Goal: Transaction & Acquisition: Purchase product/service

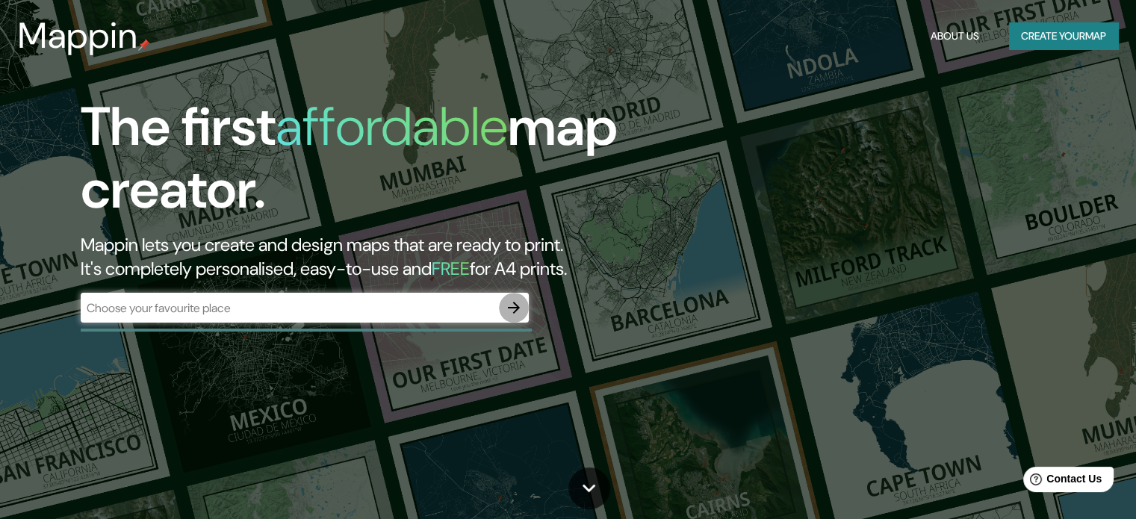
click at [511, 298] on button "button" at bounding box center [514, 308] width 30 height 30
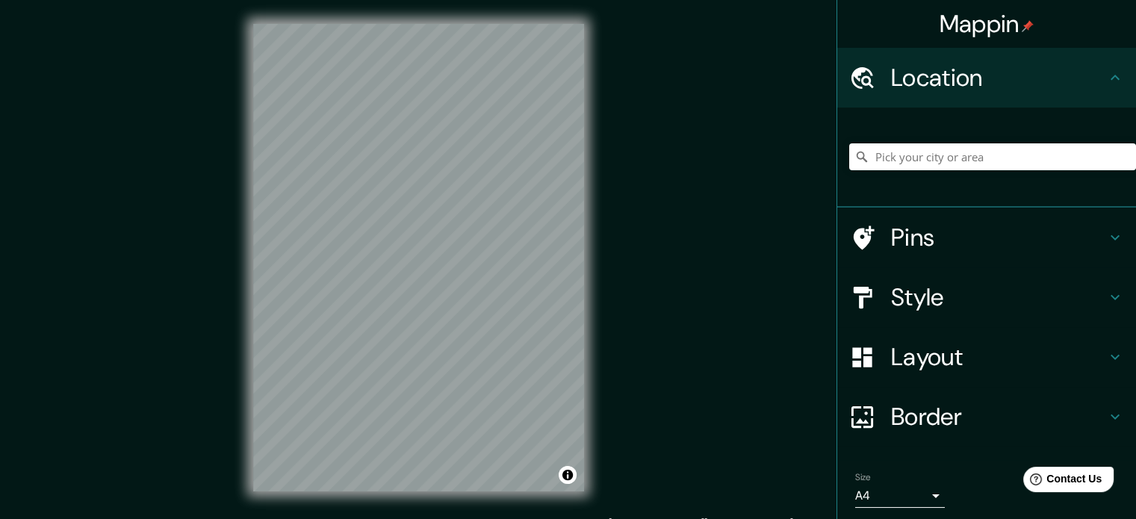
click at [965, 69] on h4 "Location" at bounding box center [998, 78] width 215 height 30
click at [930, 165] on input "Pick your city or area" at bounding box center [992, 156] width 287 height 27
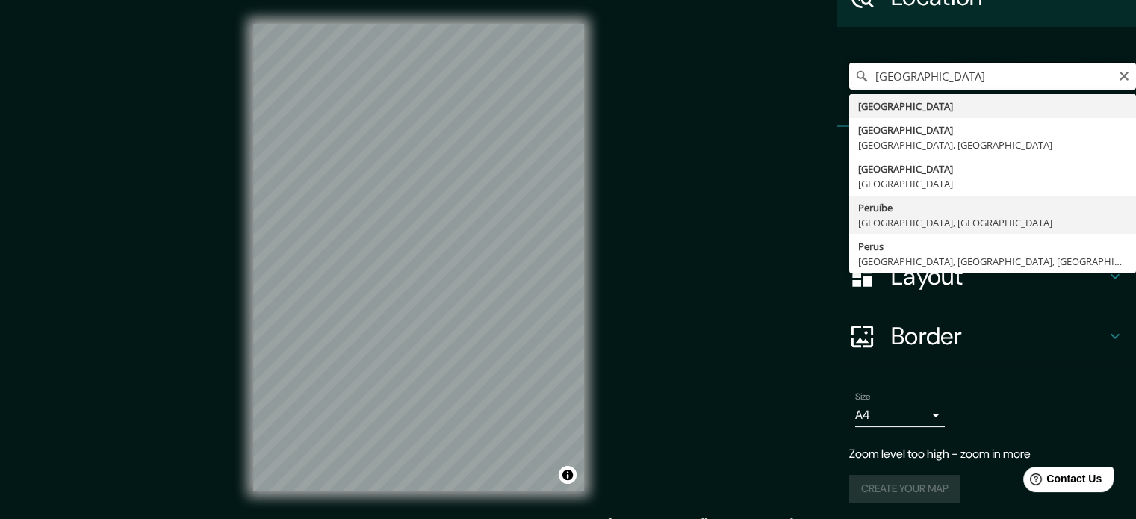
scroll to position [6, 0]
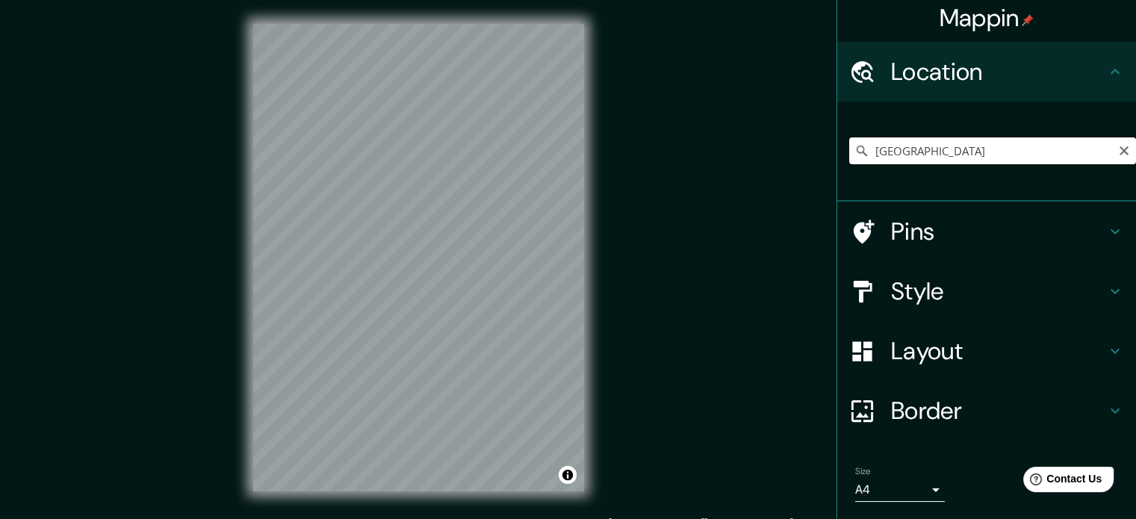
click at [905, 149] on input "Perú" at bounding box center [992, 150] width 287 height 27
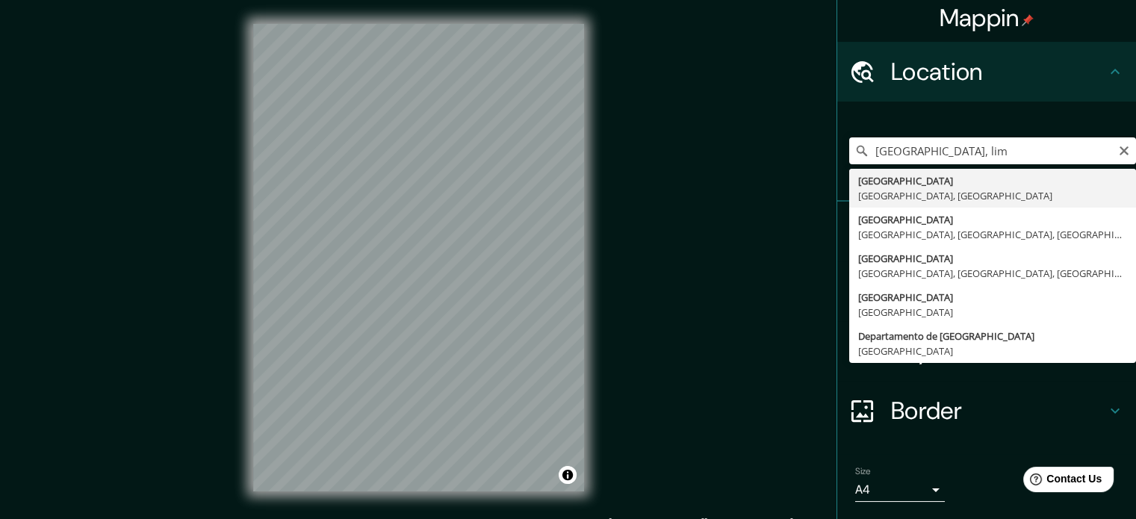
type input "Lima, Provincia de Lima, Perú"
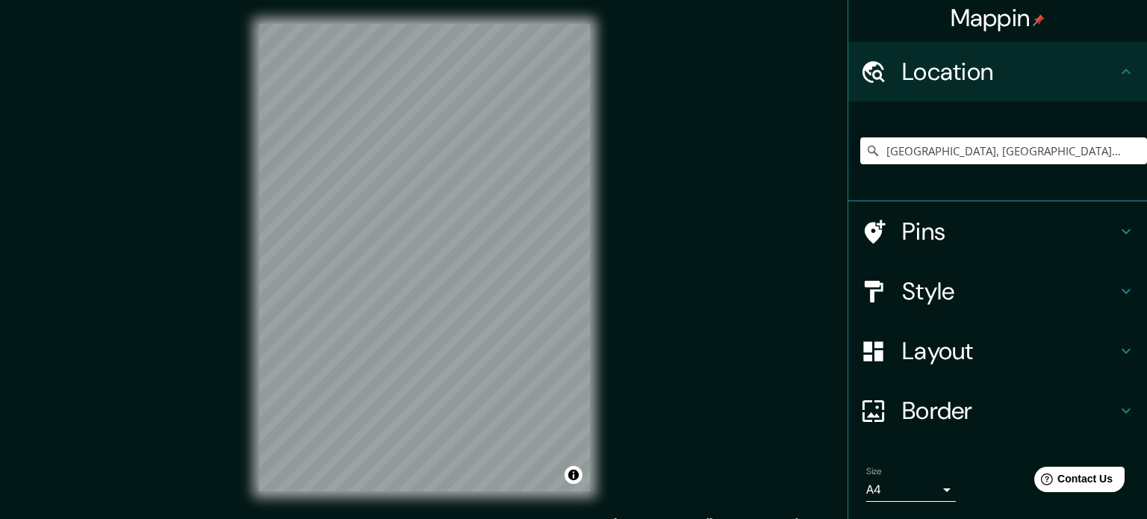
click at [920, 481] on body "Mappin Location Lima, Provincia de Lima, Perú Pins Style Layout Border Choose a…" at bounding box center [573, 259] width 1147 height 519
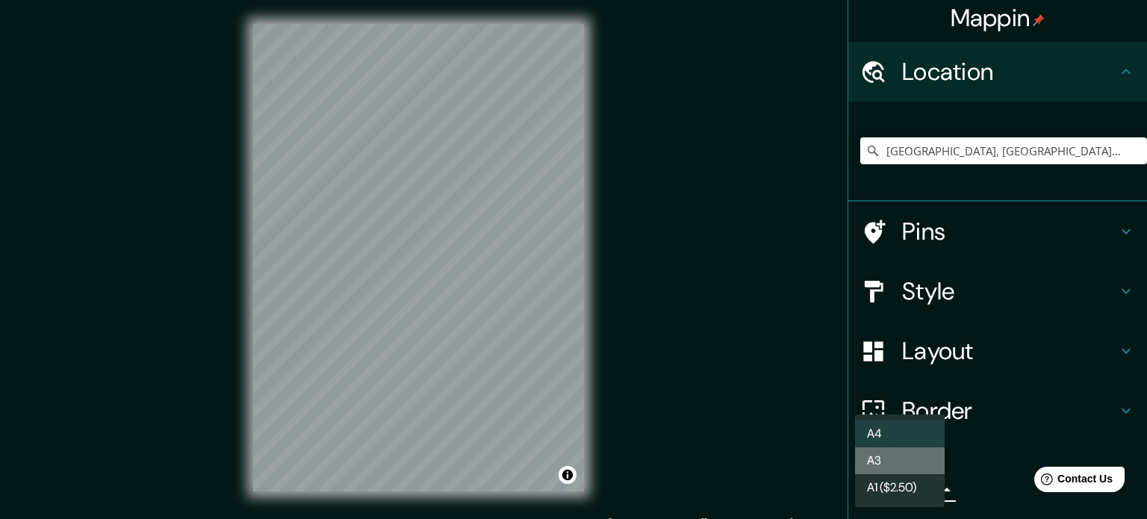
click at [915, 465] on li "A3" at bounding box center [900, 460] width 90 height 27
type input "a4"
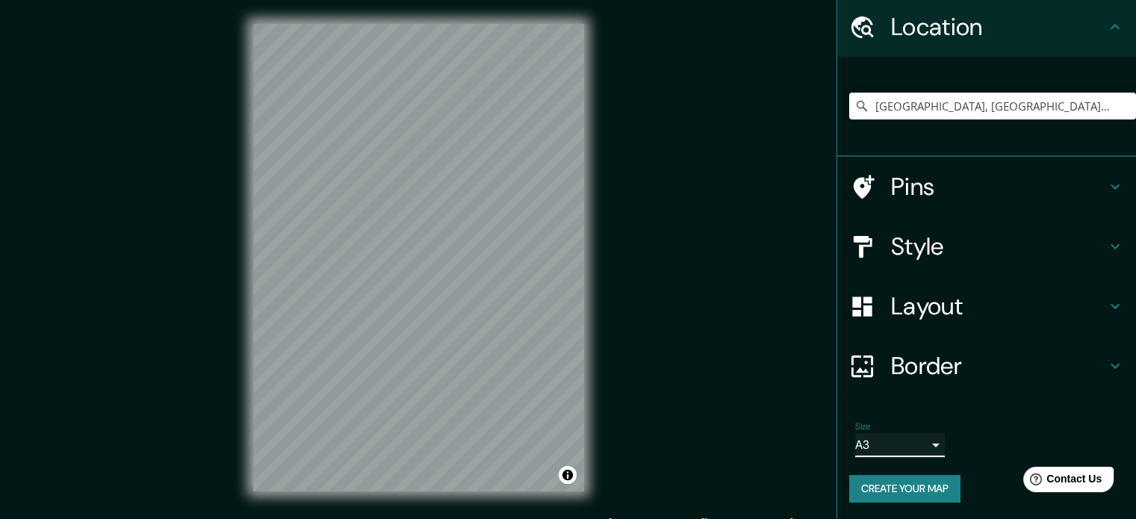
scroll to position [51, 0]
click at [905, 488] on button "Create your map" at bounding box center [904, 489] width 111 height 28
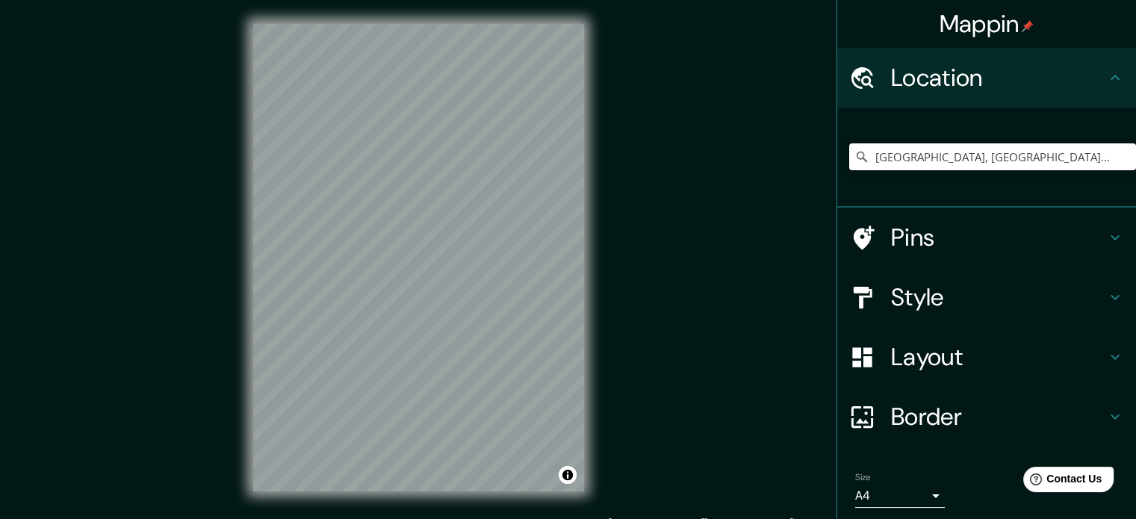
click at [966, 161] on input "[GEOGRAPHIC_DATA], [GEOGRAPHIC_DATA], [GEOGRAPHIC_DATA]" at bounding box center [992, 156] width 287 height 27
click at [1053, 152] on input "[GEOGRAPHIC_DATA], [GEOGRAPHIC_DATA], [GEOGRAPHIC_DATA]" at bounding box center [992, 156] width 287 height 27
click at [567, 481] on div at bounding box center [571, 482] width 12 height 12
click at [567, 474] on button "Toggle attribution" at bounding box center [567, 475] width 18 height 18
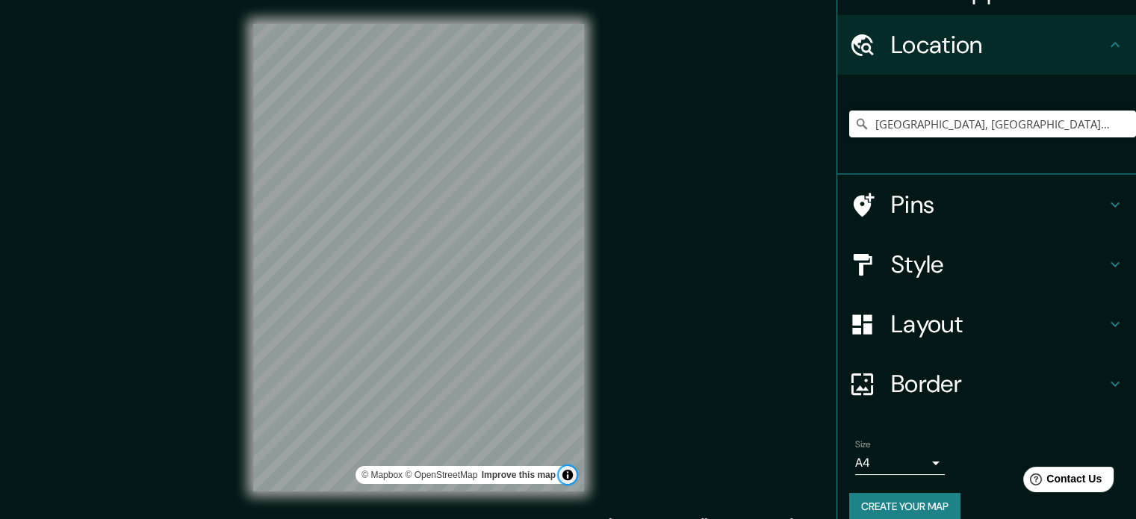
scroll to position [51, 0]
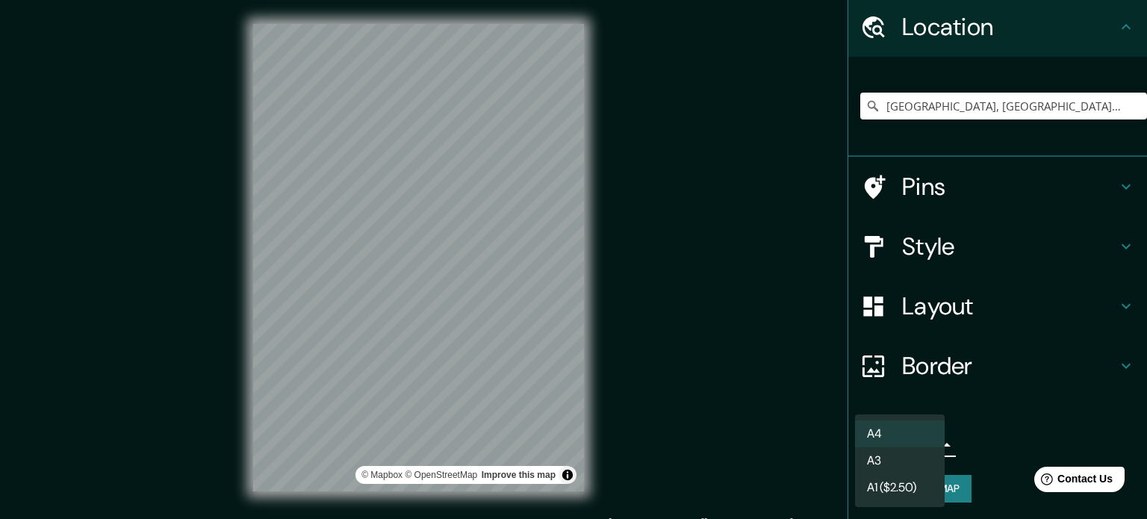
click at [908, 446] on body "Mappin Location Lima, Provincia de Lima, Perú Pins Style Layout Border Choose a…" at bounding box center [573, 259] width 1147 height 519
click at [906, 458] on li "A3" at bounding box center [900, 460] width 90 height 27
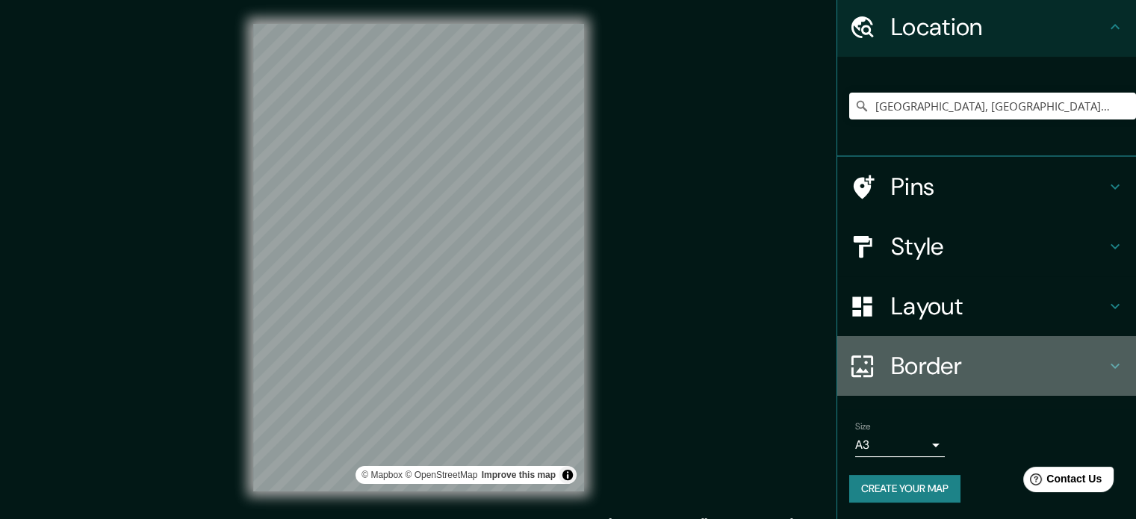
click at [891, 369] on h4 "Border" at bounding box center [998, 366] width 215 height 30
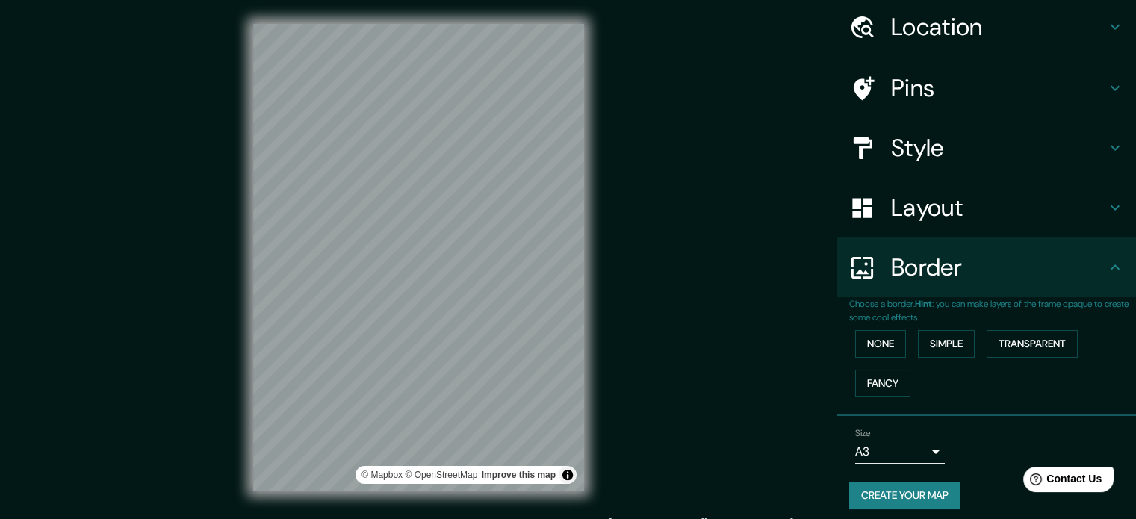
click at [935, 220] on h4 "Layout" at bounding box center [998, 208] width 215 height 30
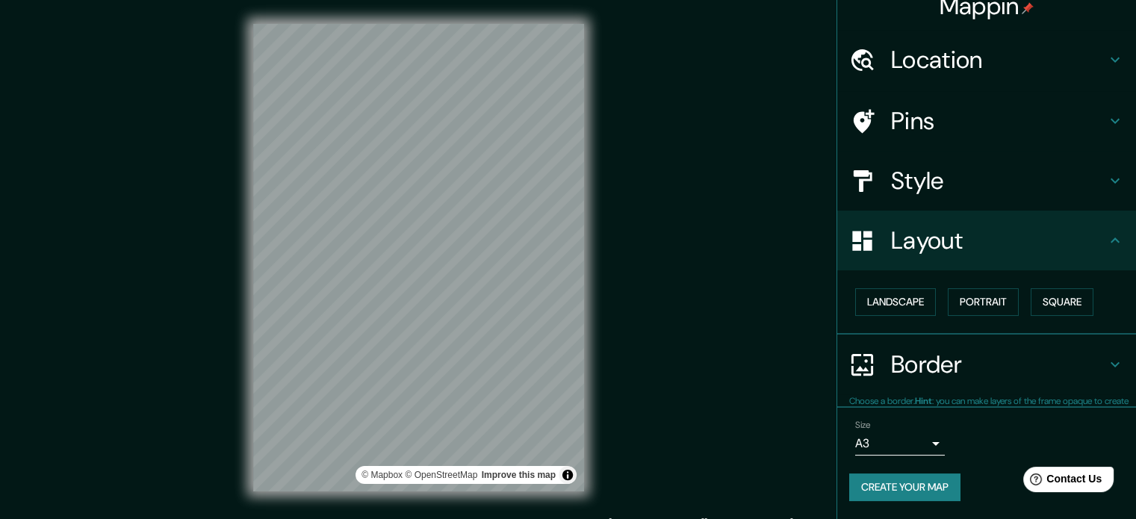
scroll to position [16, 0]
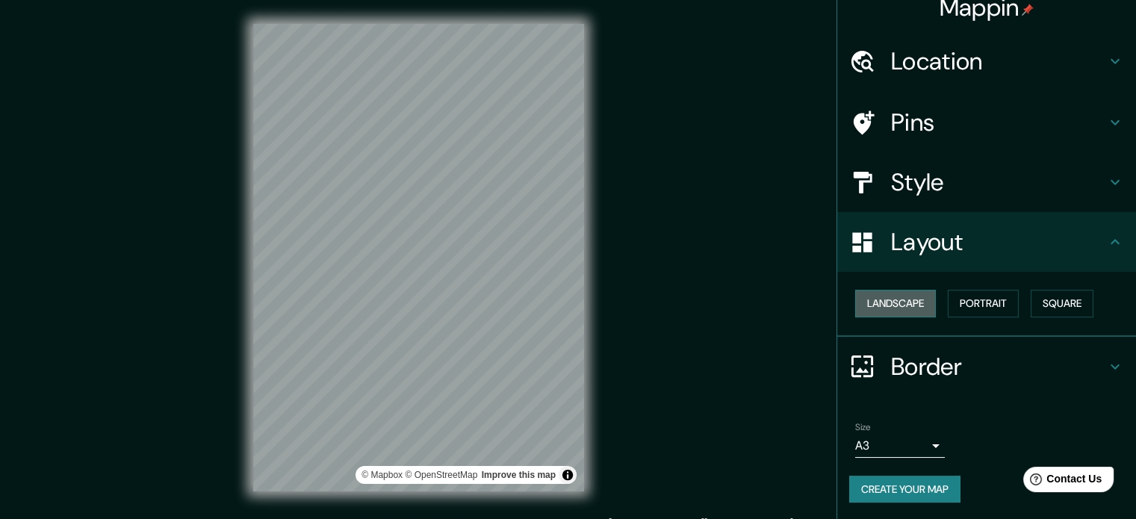
click at [883, 301] on button "Landscape" at bounding box center [895, 304] width 81 height 28
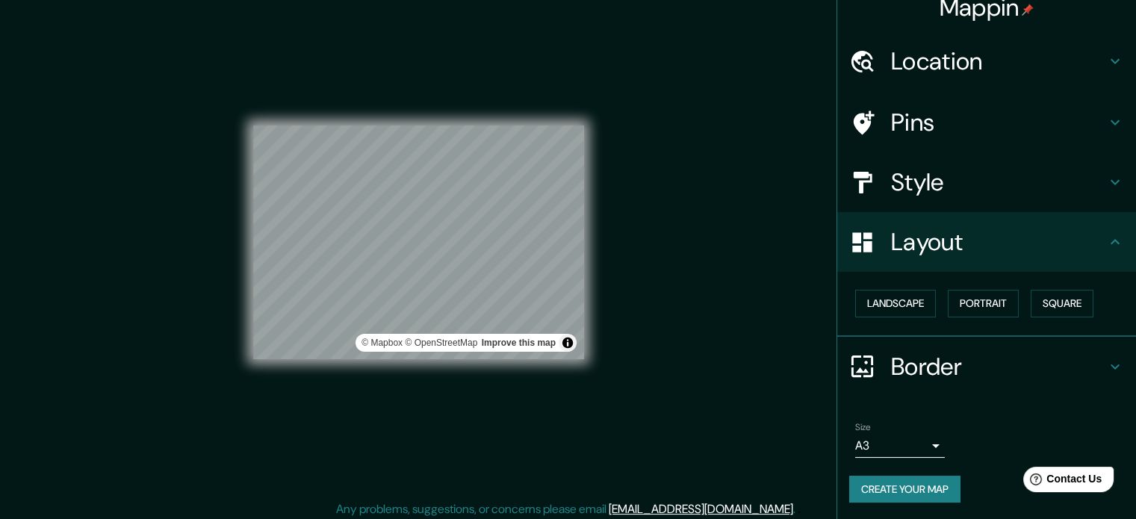
scroll to position [19, 0]
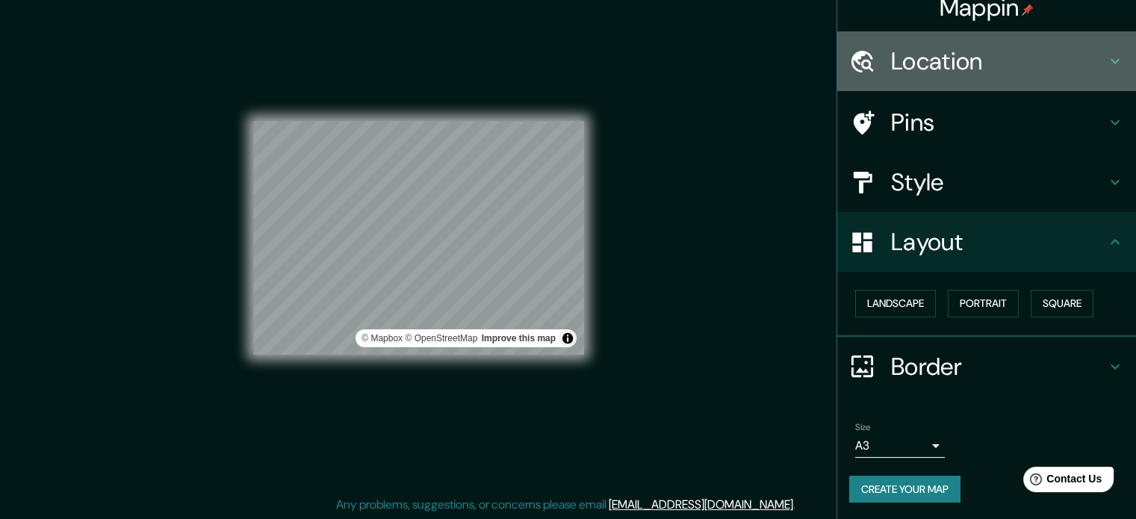
click at [1001, 68] on h4 "Location" at bounding box center [998, 61] width 215 height 30
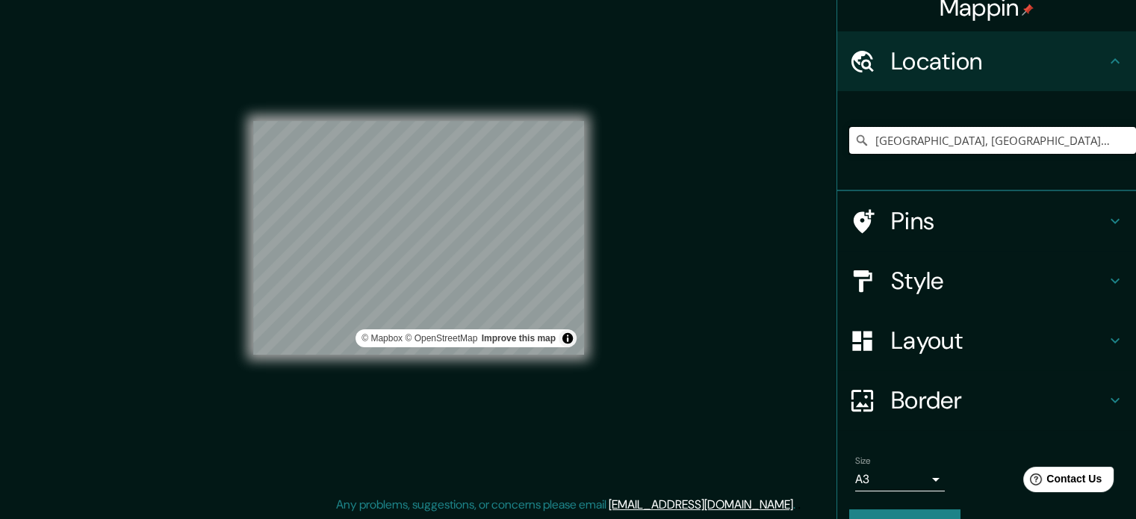
click at [1059, 143] on input "Lima, Provincia de Lima, Perú" at bounding box center [992, 140] width 287 height 27
drag, startPoint x: 1028, startPoint y: 137, endPoint x: 848, endPoint y: 158, distance: 181.2
click at [849, 158] on div "Lima, Provincia de Lima, Perú" at bounding box center [992, 140] width 287 height 75
click at [943, 128] on input "Perú" at bounding box center [992, 140] width 287 height 27
type input "Lima, Provincia de Lima, Perú"
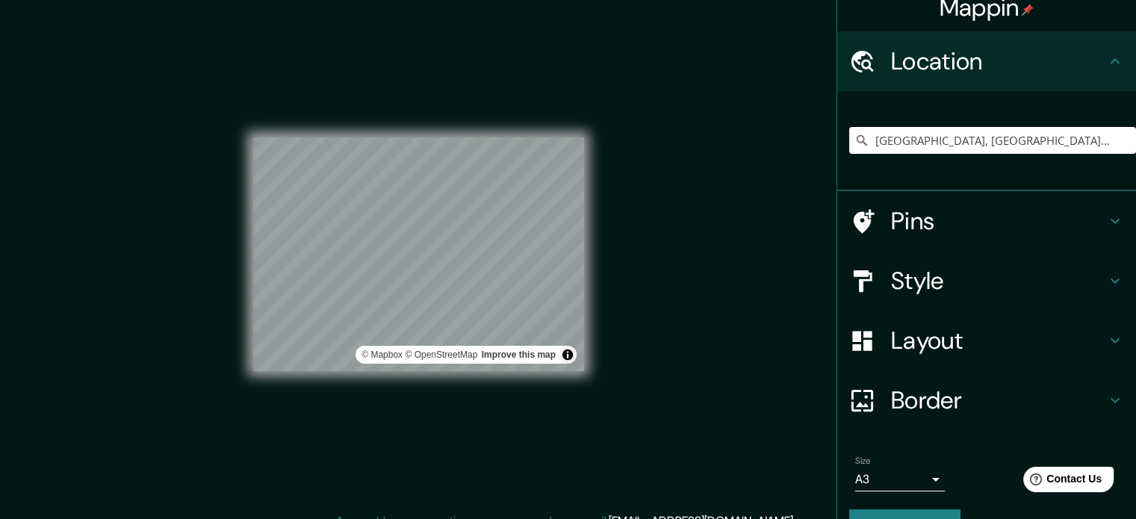
scroll to position [7, 0]
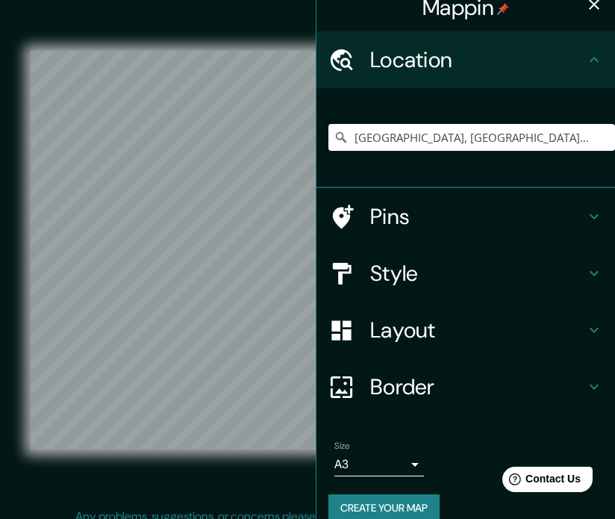
click at [323, 179] on div "Mappin Location Lima, Provincia de Lima, Perú Lima Provincia de Lima, Perú Lima…" at bounding box center [307, 262] width 615 height 539
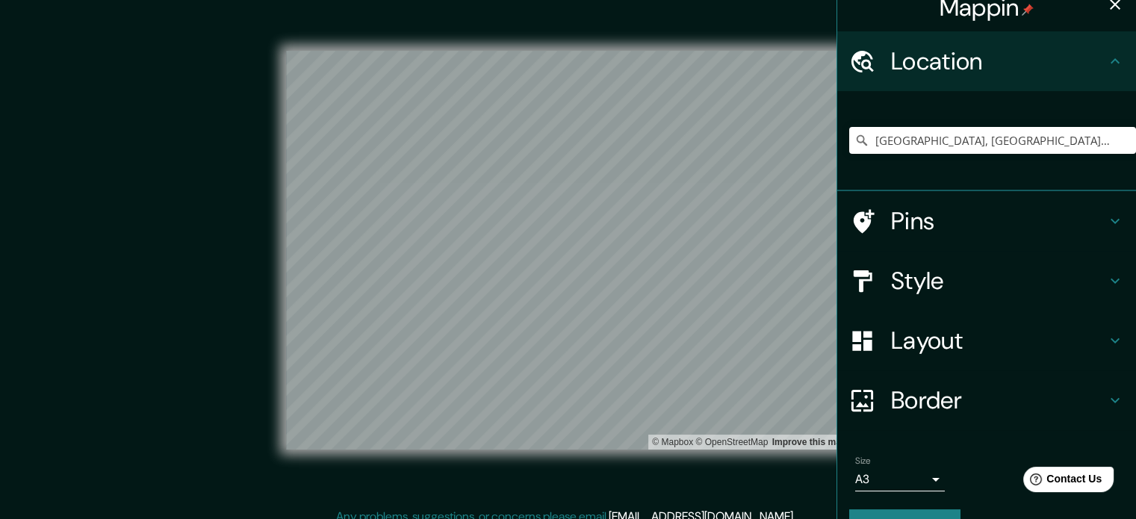
scroll to position [14, 0]
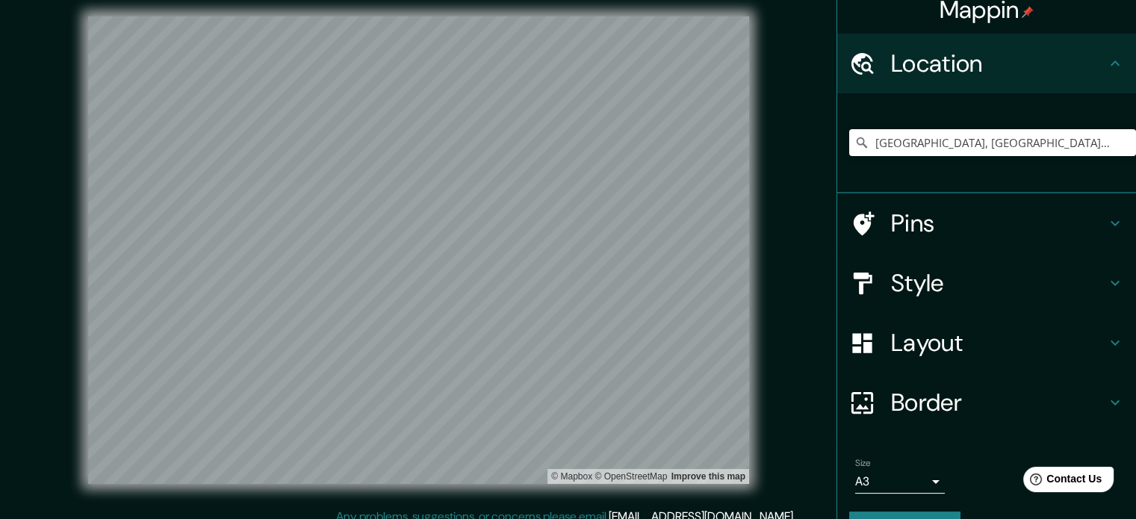
click at [987, 346] on h4 "Layout" at bounding box center [998, 343] width 215 height 30
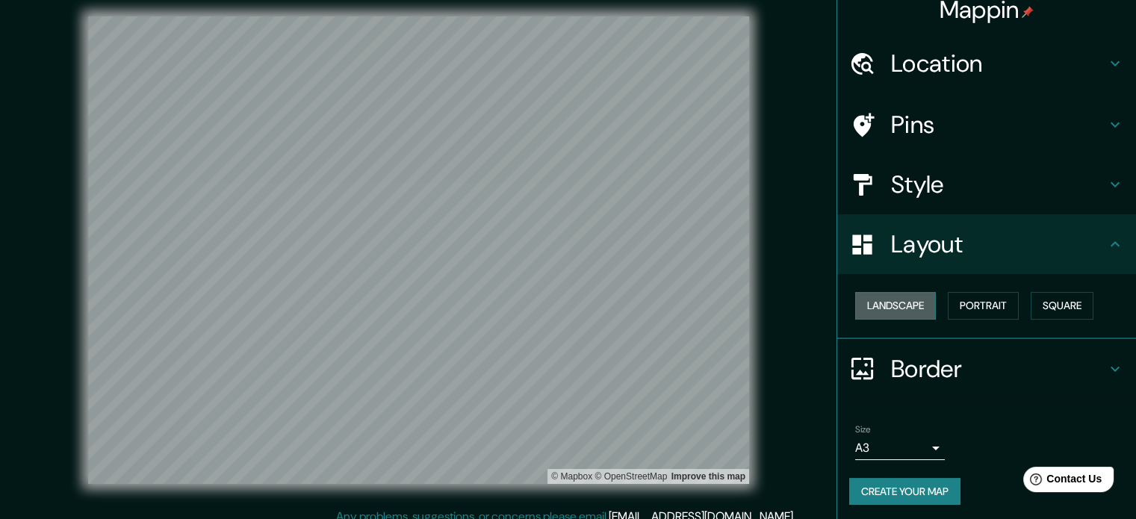
click at [914, 307] on button "Landscape" at bounding box center [895, 306] width 81 height 28
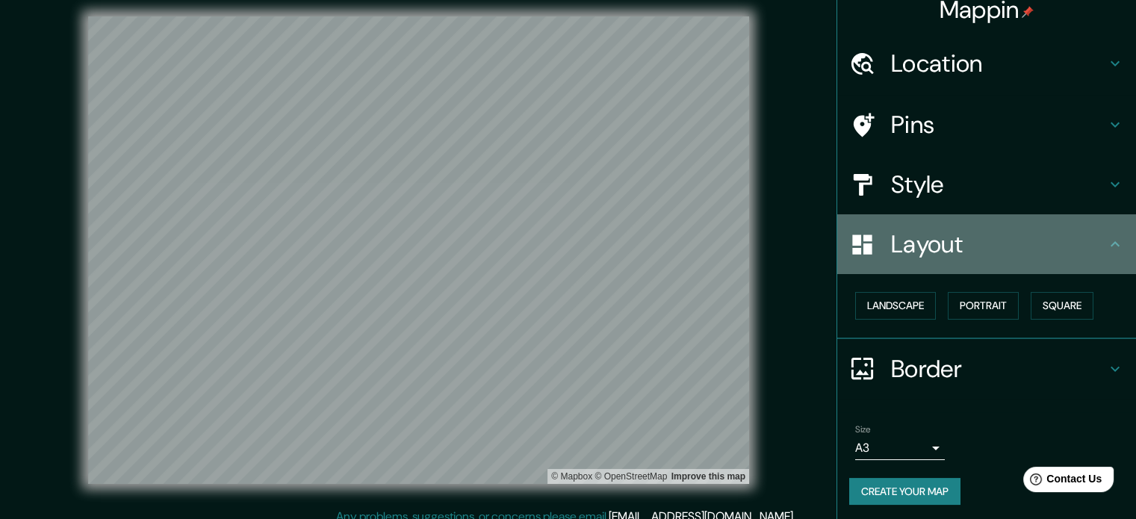
click at [1024, 256] on h4 "Layout" at bounding box center [998, 244] width 215 height 30
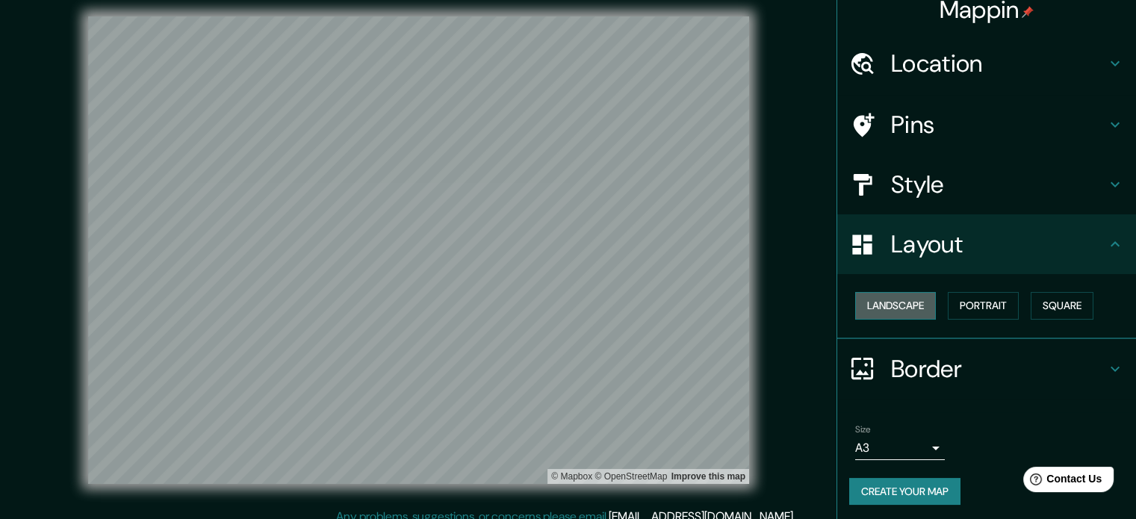
click at [905, 305] on button "Landscape" at bounding box center [895, 306] width 81 height 28
click at [996, 311] on button "Portrait" at bounding box center [982, 306] width 71 height 28
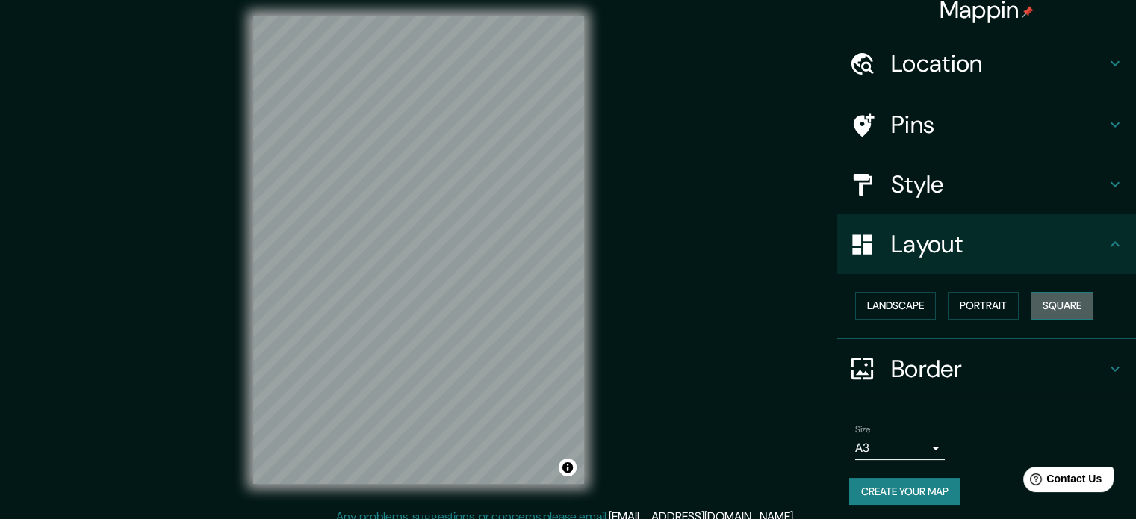
click at [1066, 310] on button "Square" at bounding box center [1061, 306] width 63 height 28
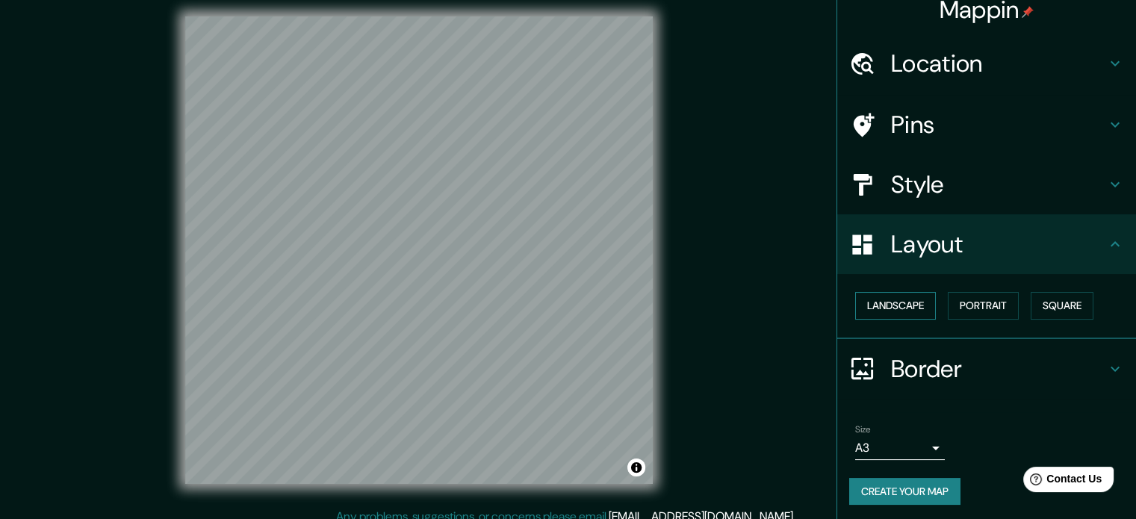
click at [886, 301] on button "Landscape" at bounding box center [895, 306] width 81 height 28
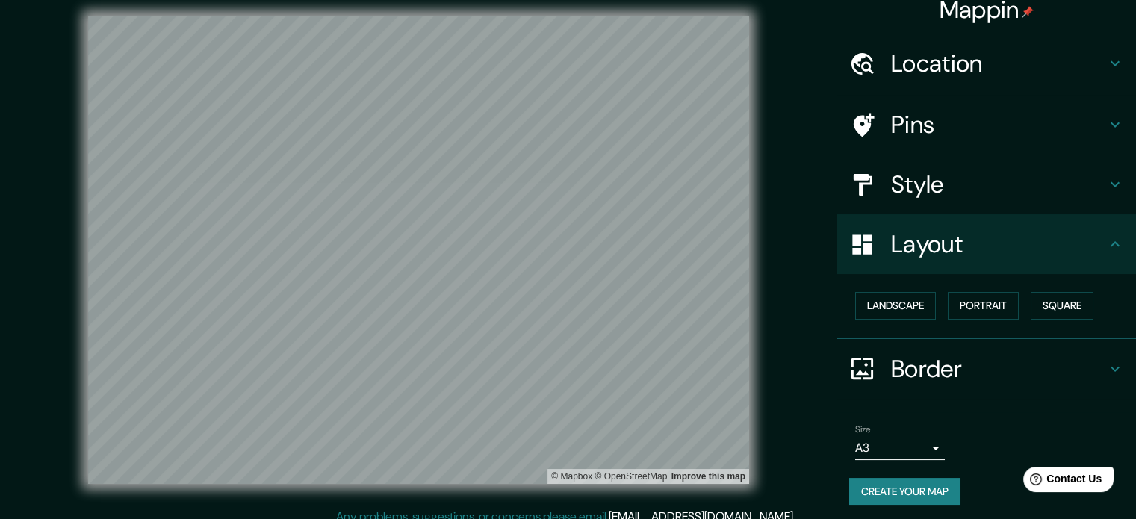
scroll to position [16, 0]
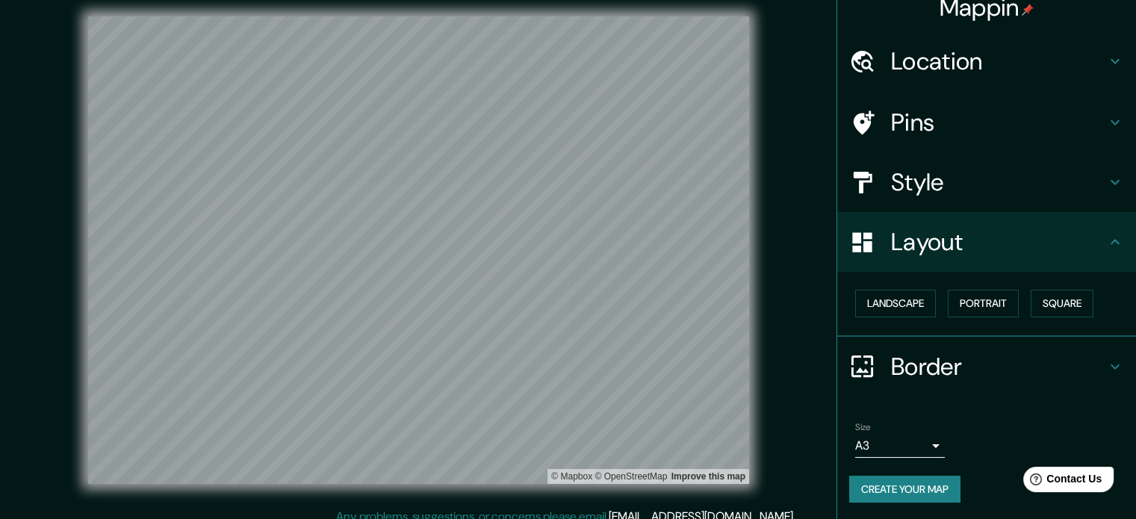
click at [930, 366] on h4 "Border" at bounding box center [998, 367] width 215 height 30
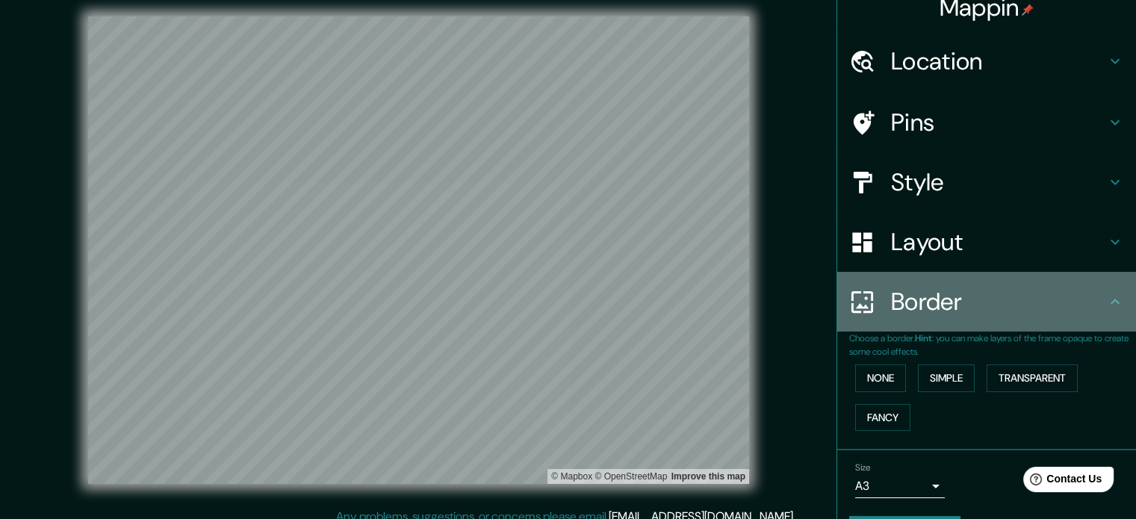
click at [929, 299] on h4 "Border" at bounding box center [998, 302] width 215 height 30
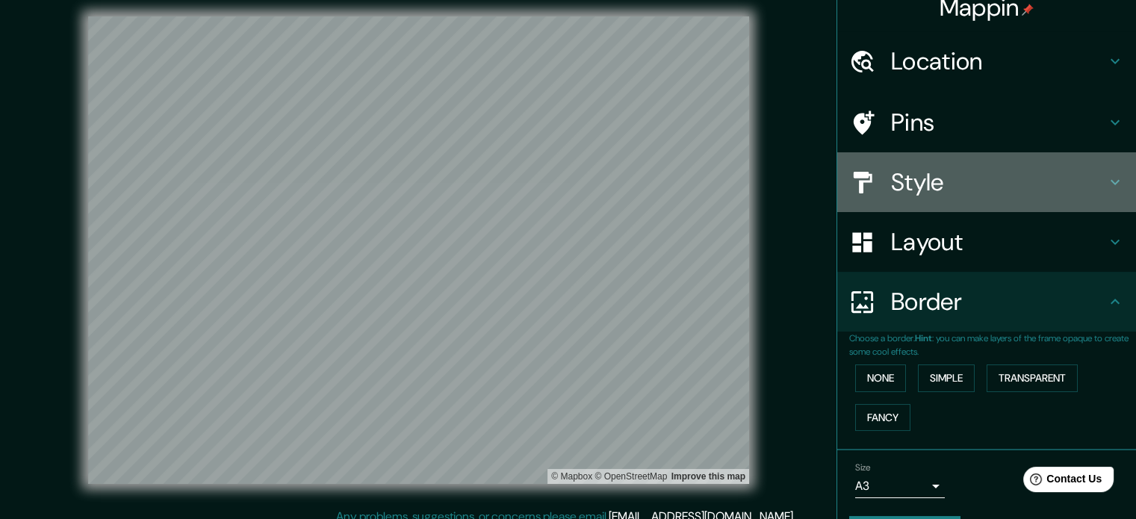
click at [942, 190] on h4 "Style" at bounding box center [998, 182] width 215 height 30
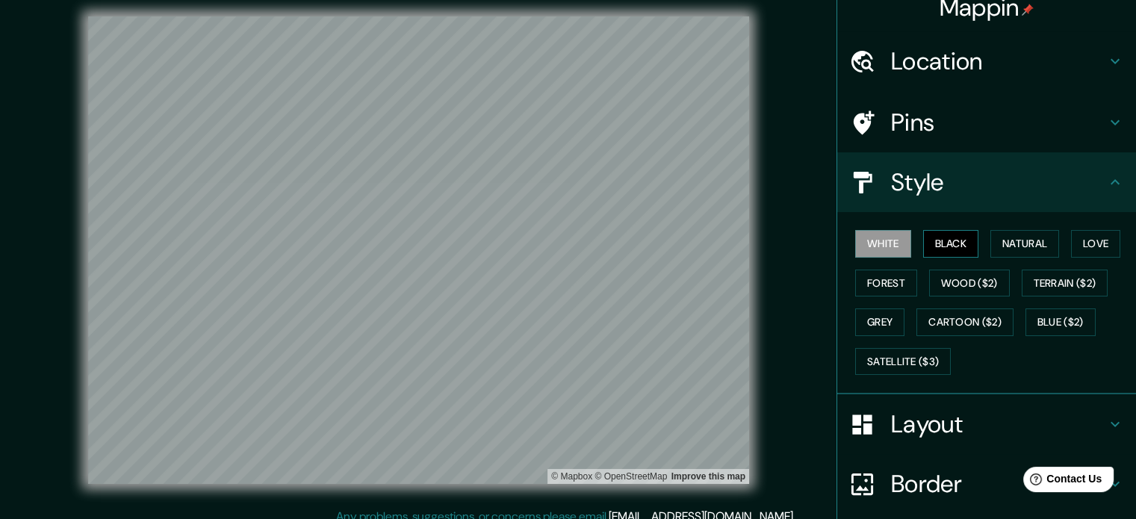
click at [941, 248] on button "Black" at bounding box center [951, 244] width 56 height 28
click at [870, 246] on button "White" at bounding box center [883, 244] width 56 height 28
click at [935, 240] on button "Black" at bounding box center [951, 244] width 56 height 28
click at [998, 248] on button "Natural" at bounding box center [1024, 244] width 69 height 28
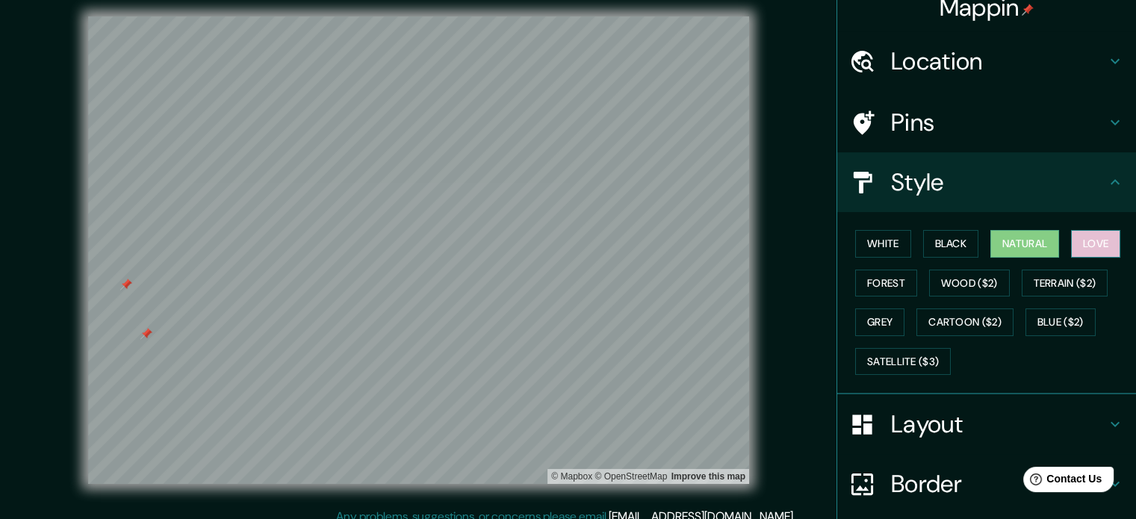
click at [1090, 243] on button "Love" at bounding box center [1095, 244] width 49 height 28
click at [878, 287] on button "Forest" at bounding box center [886, 284] width 62 height 28
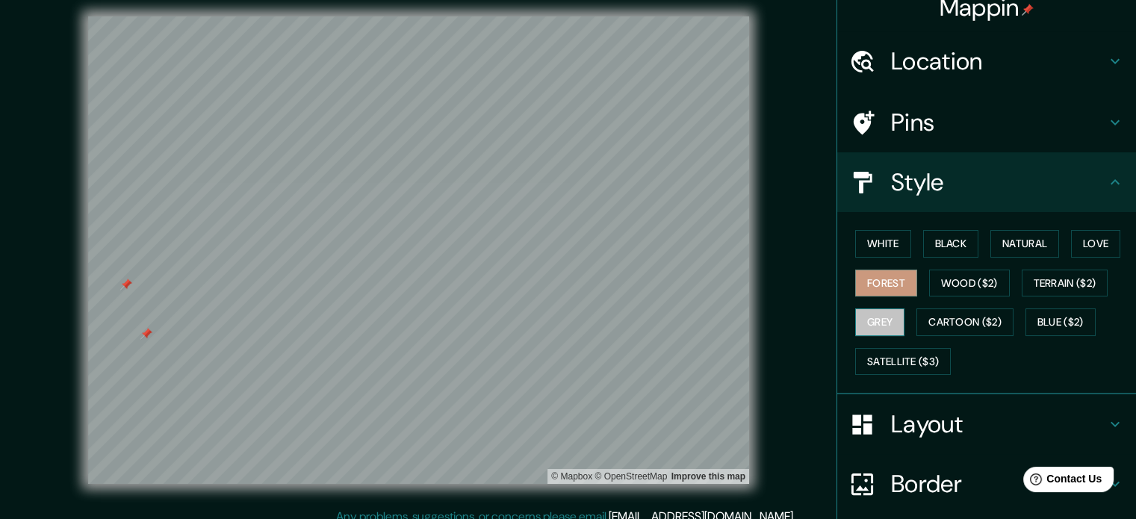
click at [879, 315] on button "Grey" at bounding box center [879, 322] width 49 height 28
click at [886, 290] on button "Forest" at bounding box center [886, 284] width 62 height 28
click at [950, 238] on button "Black" at bounding box center [951, 244] width 56 height 28
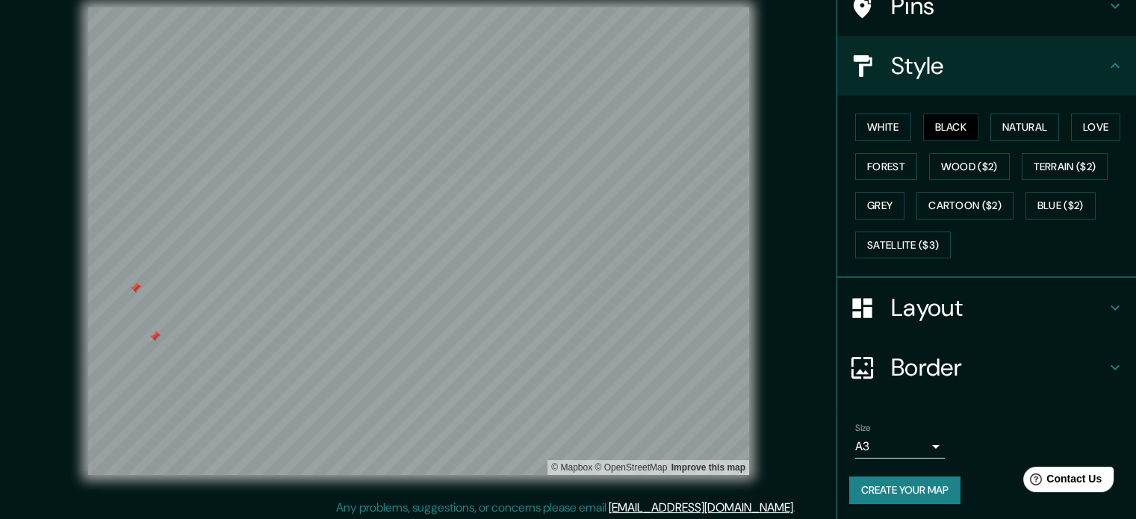
scroll to position [19, 0]
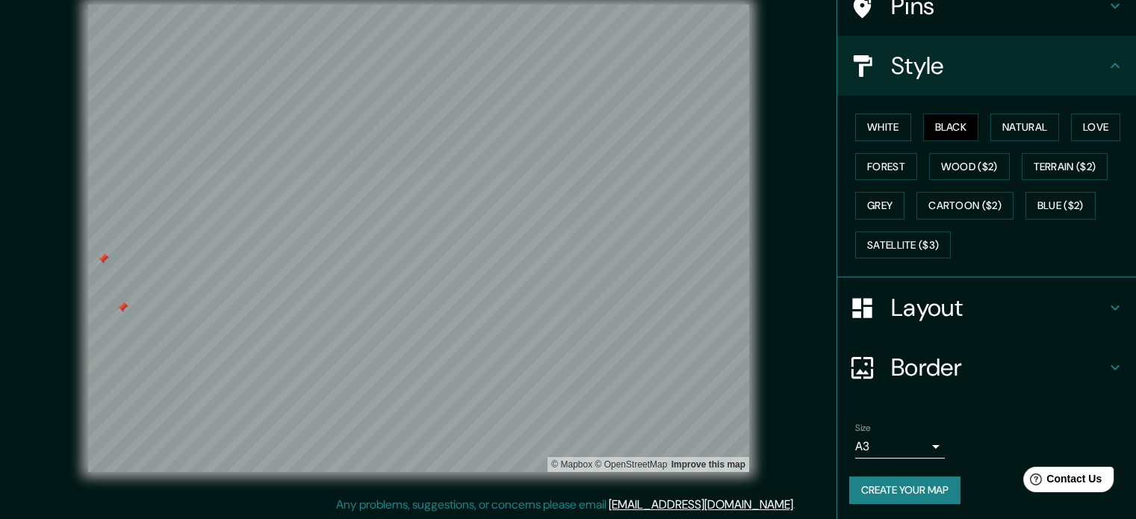
click at [896, 494] on button "Create your map" at bounding box center [904, 490] width 111 height 28
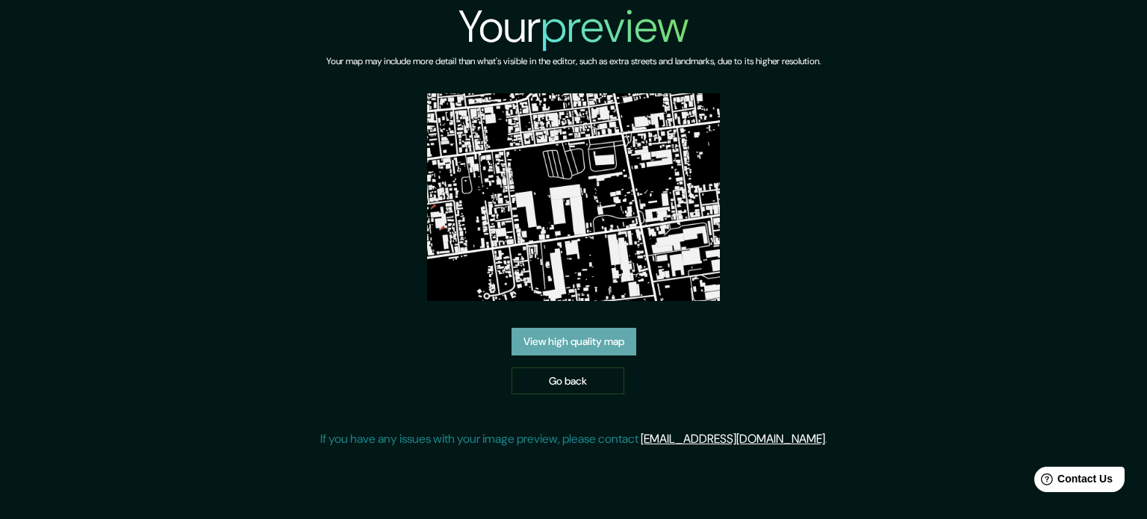
click at [613, 341] on link "View high quality map" at bounding box center [573, 342] width 125 height 28
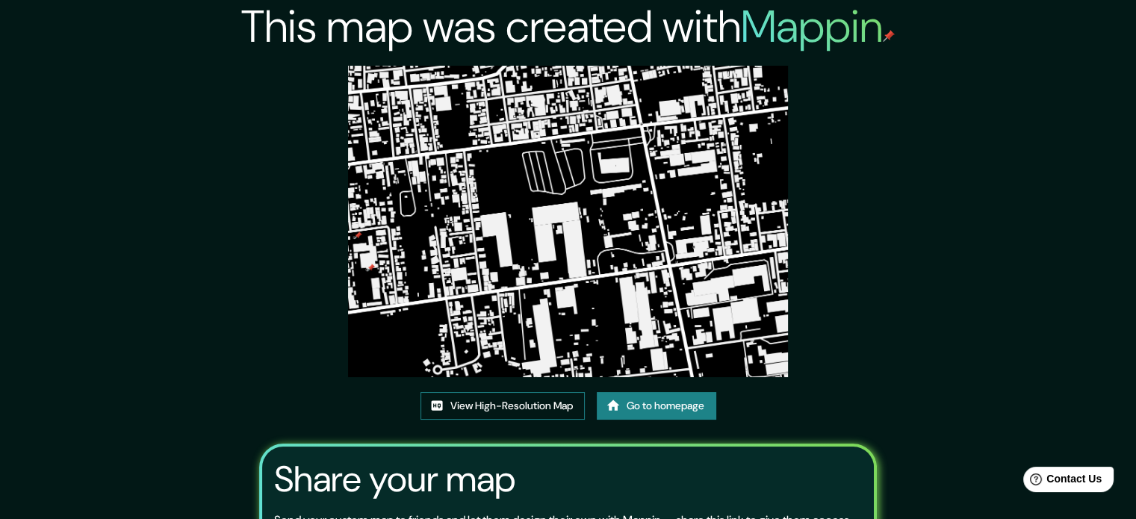
click at [558, 399] on link "View High-Resolution Map" at bounding box center [502, 406] width 164 height 28
click at [637, 406] on link "Go to homepage" at bounding box center [656, 406] width 119 height 28
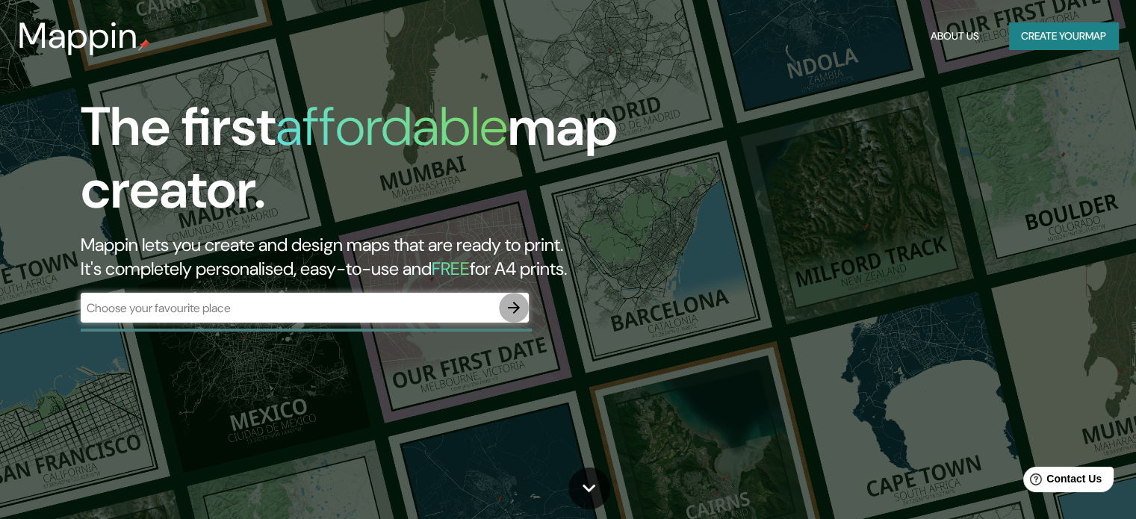
click at [515, 305] on icon "button" at bounding box center [514, 308] width 12 height 12
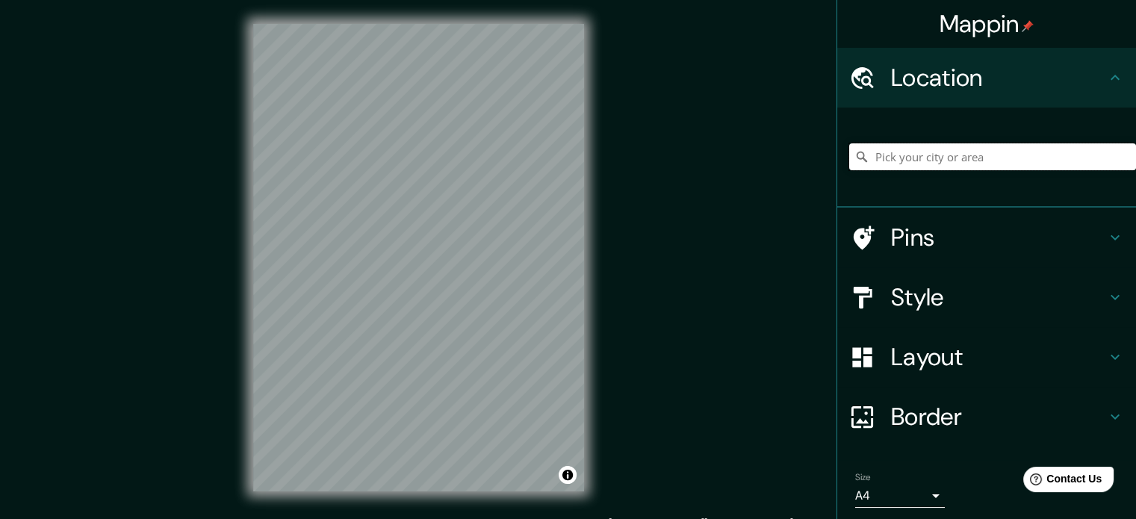
click at [1081, 160] on input "Pick your city or area" at bounding box center [992, 156] width 287 height 27
